Goal: Check status: Check status

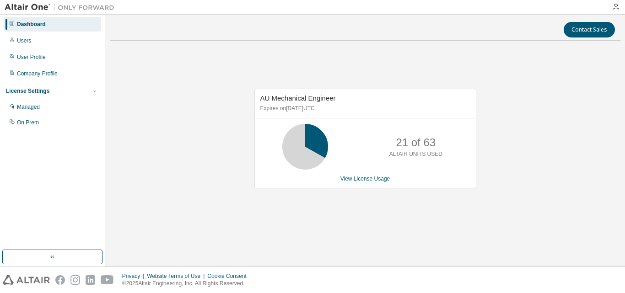
click at [380, 174] on div "AU Mechanical Engineer Expires on [DATE] UTC 21 of 63 ALTAIR UNITS USED View Li…" at bounding box center [365, 139] width 222 height 100
click at [379, 176] on link "View License Usage" at bounding box center [365, 179] width 50 height 6
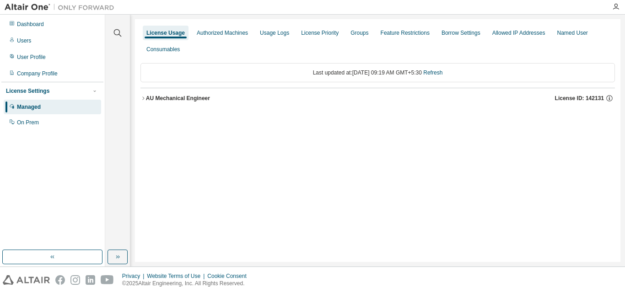
click at [192, 97] on div "AU Mechanical Engineer" at bounding box center [178, 98] width 64 height 7
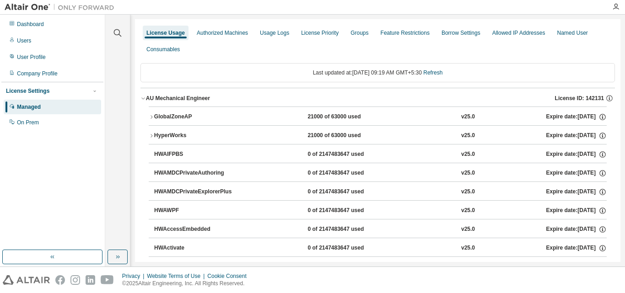
click at [196, 117] on div "GlobalZoneAP" at bounding box center [195, 117] width 82 height 8
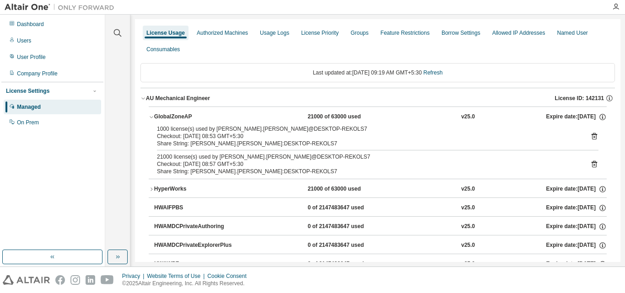
click at [196, 117] on div "GlobalZoneAP" at bounding box center [195, 117] width 82 height 8
